Goal: Information Seeking & Learning: Learn about a topic

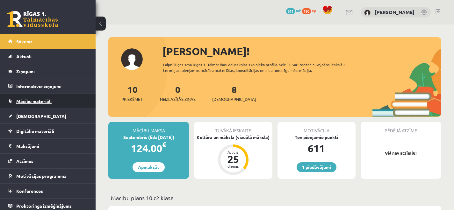
click at [38, 104] on link "Mācību materiāli" at bounding box center [47, 101] width 79 height 15
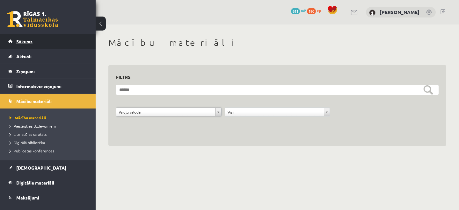
click at [54, 42] on link "Sākums" at bounding box center [47, 41] width 79 height 15
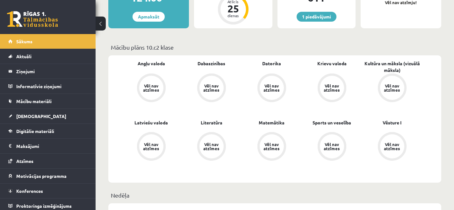
scroll to position [152, 0]
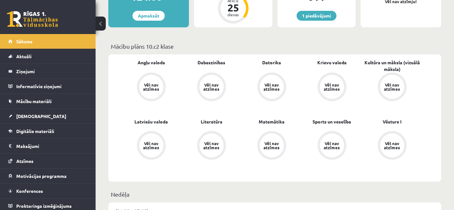
click at [332, 44] on p "Mācību plāns 10.c2 klase" at bounding box center [275, 46] width 328 height 9
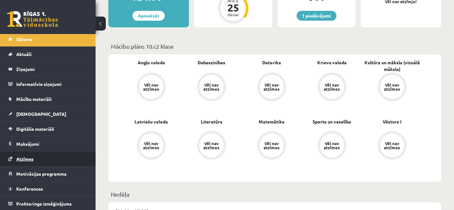
scroll to position [3, 0]
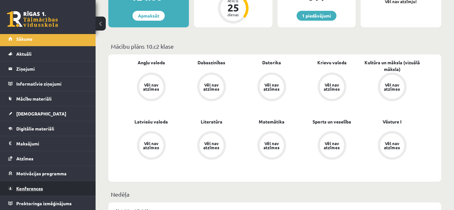
click at [49, 185] on link "Konferences" at bounding box center [47, 188] width 79 height 15
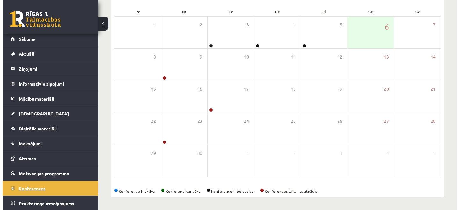
scroll to position [94, 0]
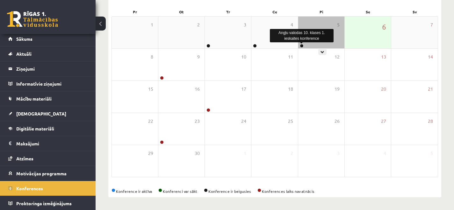
click at [303, 46] on link at bounding box center [302, 46] width 4 height 4
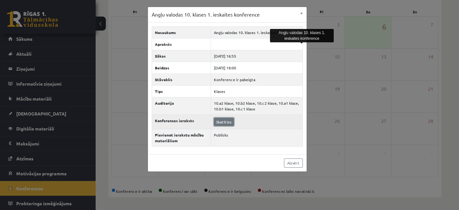
click at [221, 122] on link "Skatīties" at bounding box center [224, 122] width 20 height 8
